Goal: Transaction & Acquisition: Purchase product/service

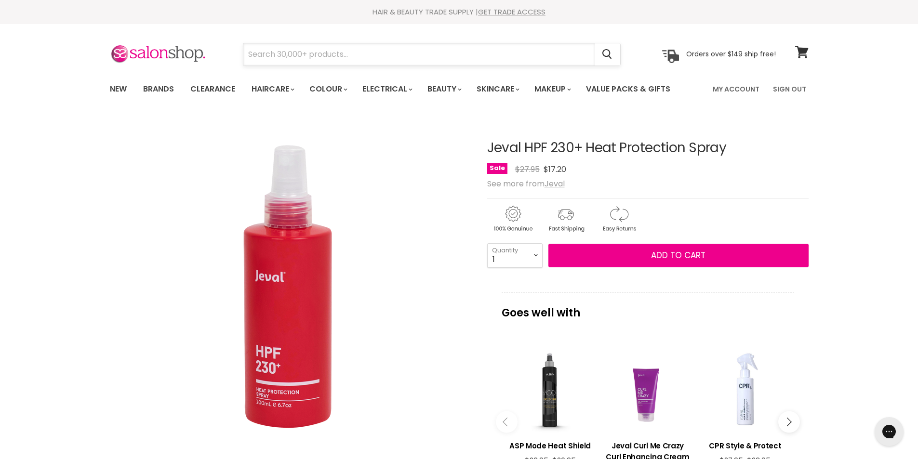
click at [265, 56] on input "Search" at bounding box center [418, 54] width 351 height 22
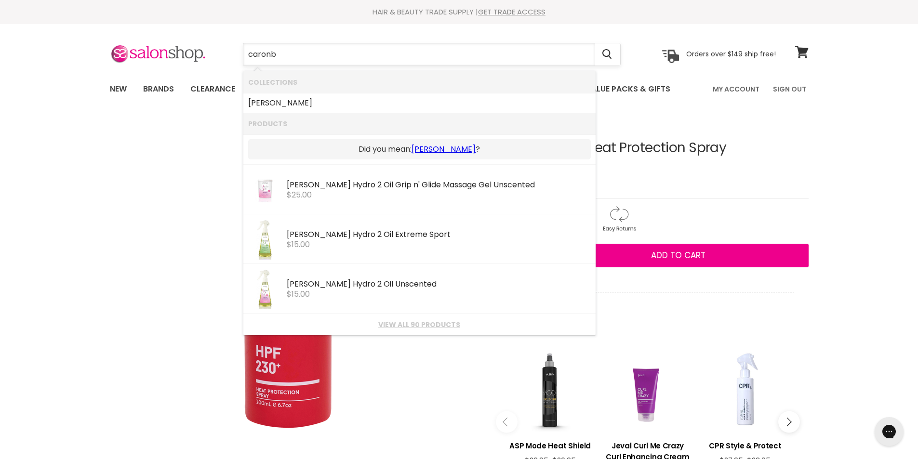
type input "caron"
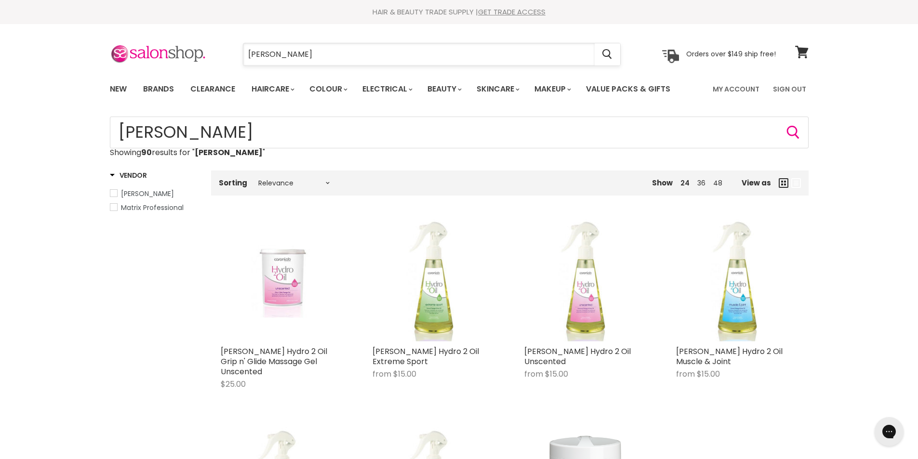
click at [288, 57] on input "[PERSON_NAME]" at bounding box center [418, 54] width 351 height 22
click at [288, 57] on input "caron" at bounding box center [418, 54] width 351 height 22
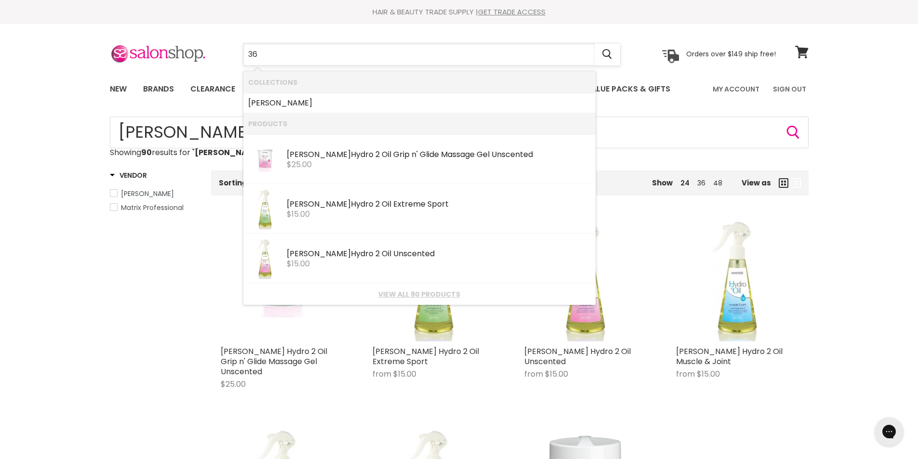
type input "360"
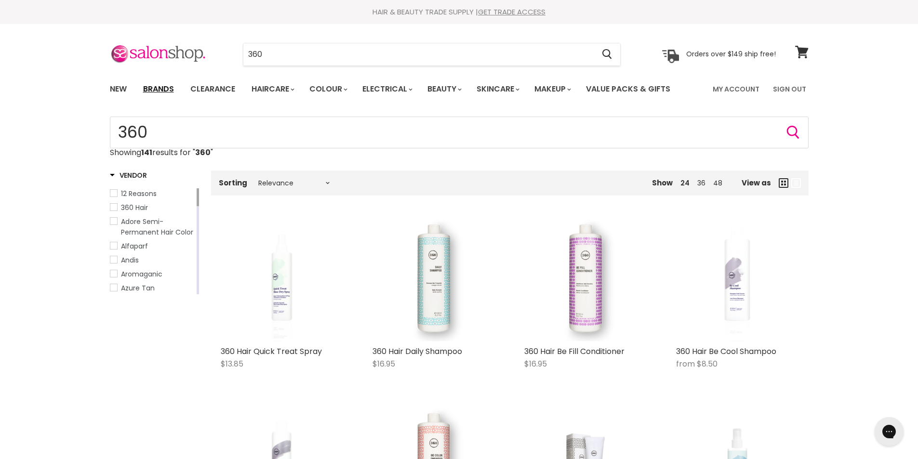
click at [153, 92] on link "Brands" at bounding box center [158, 89] width 45 height 20
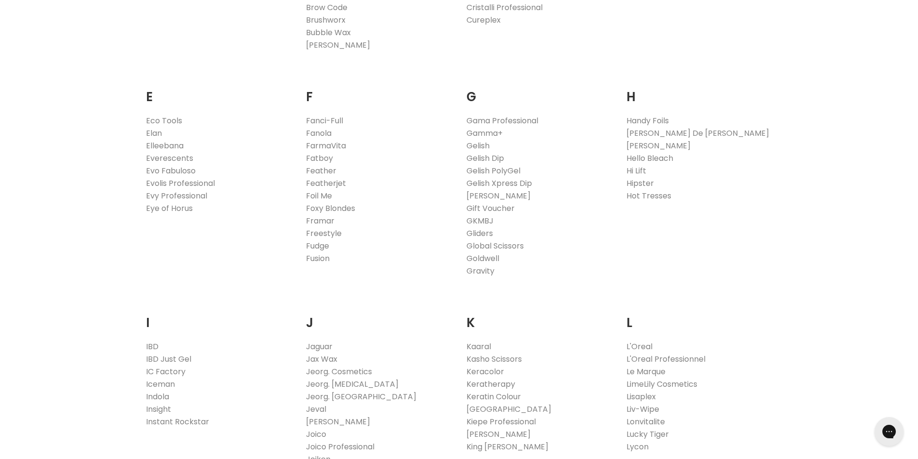
scroll to position [578, 0]
click at [480, 346] on link "Kaaral" at bounding box center [478, 346] width 25 height 11
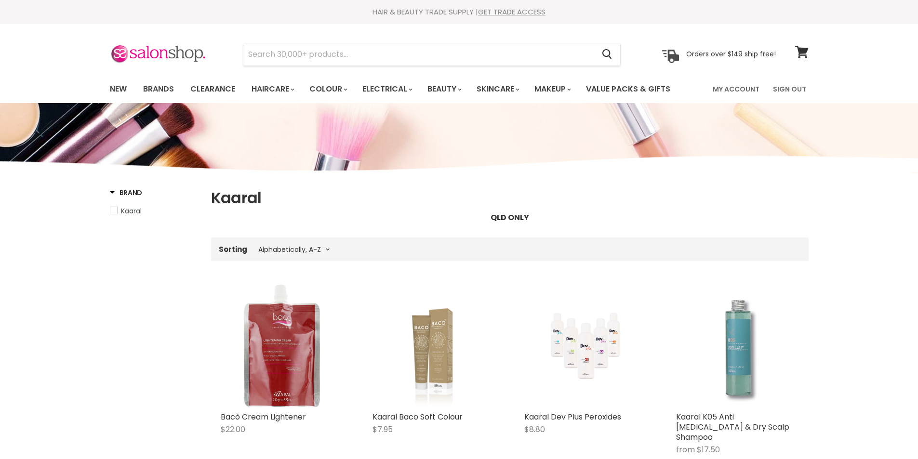
select select "title-ascending"
